Goal: Transaction & Acquisition: Download file/media

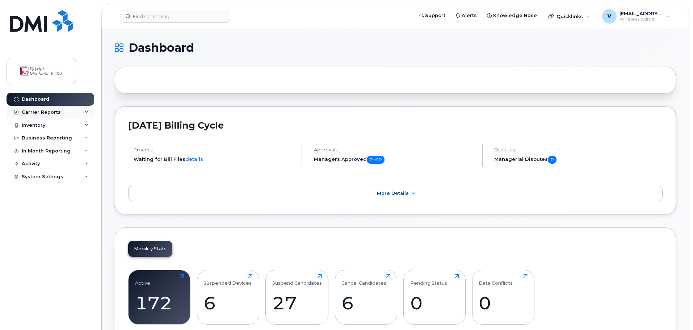
click at [34, 110] on div "Carrier Reports" at bounding box center [41, 112] width 39 height 6
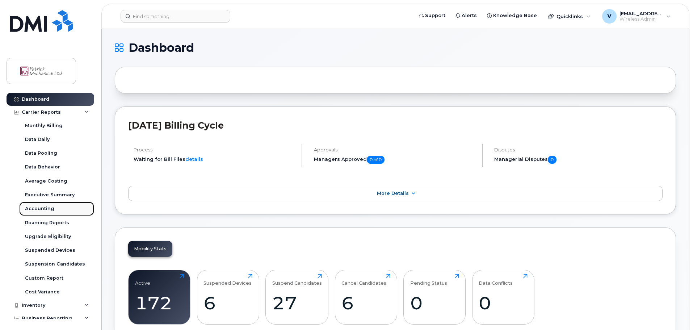
click at [37, 207] on div "Accounting" at bounding box center [39, 208] width 29 height 7
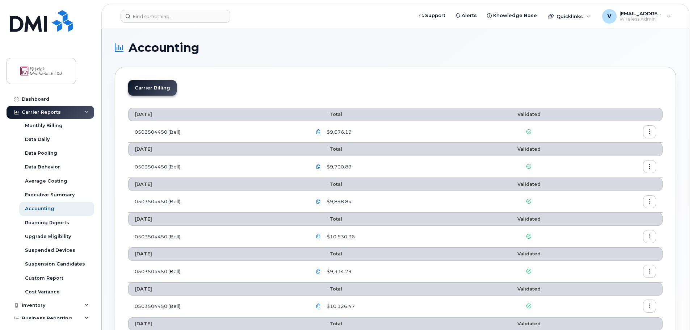
click at [321, 131] on icon "button" at bounding box center [318, 132] width 5 height 5
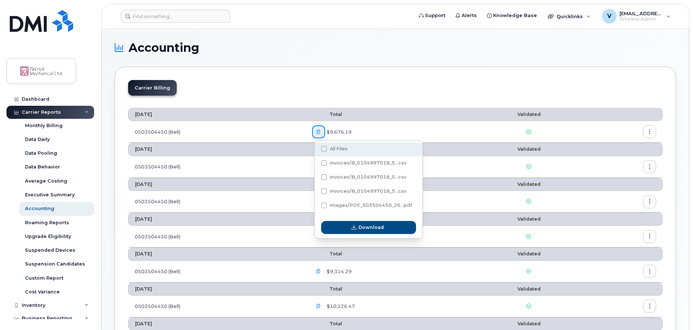
click at [340, 150] on span "All Files" at bounding box center [339, 148] width 18 height 5
click at [316, 150] on input "All Files" at bounding box center [314, 149] width 4 height 4
checkbox input "true"
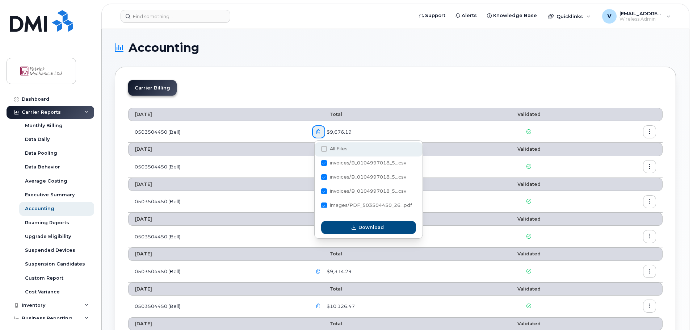
checkbox input "true"
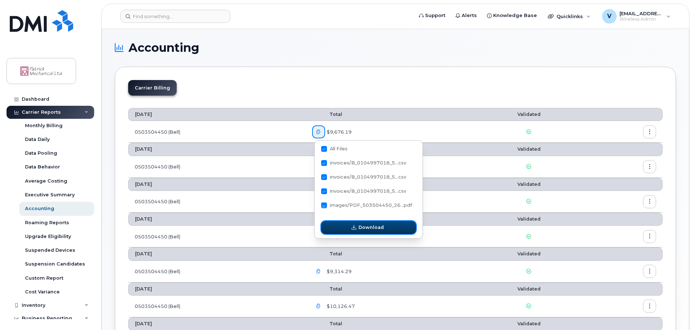
click at [367, 227] on span "Download" at bounding box center [370, 227] width 25 height 7
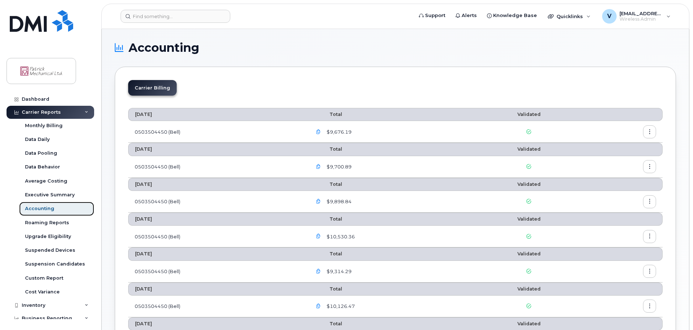
click at [39, 210] on div "Accounting" at bounding box center [39, 208] width 29 height 7
click at [649, 133] on icon "button" at bounding box center [649, 132] width 5 height 5
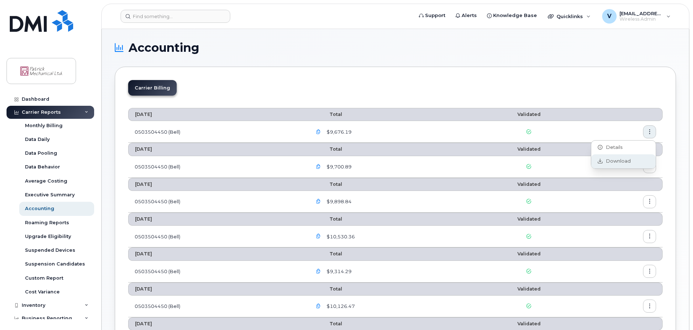
click at [613, 160] on span "Download" at bounding box center [616, 161] width 28 height 7
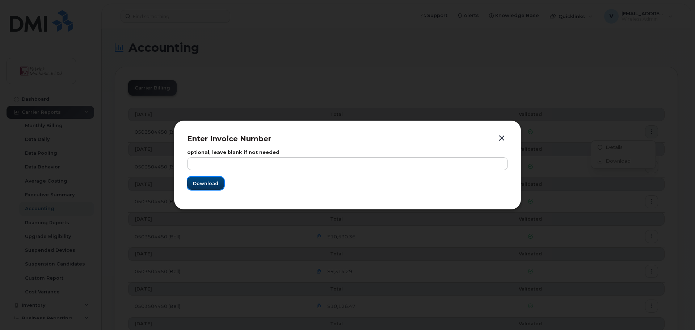
click at [209, 180] on span "Download" at bounding box center [205, 183] width 25 height 7
